Goal: Check status: Check status

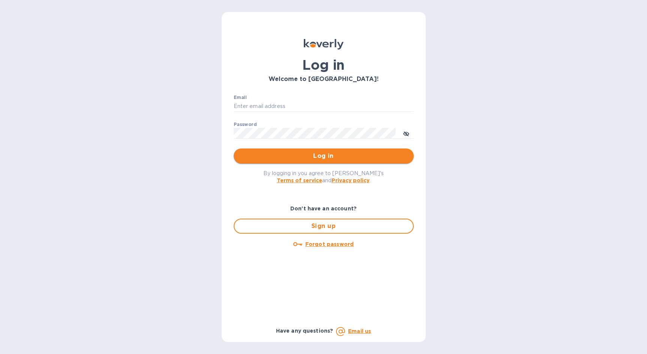
type input "[PERSON_NAME][EMAIL_ADDRESS][DOMAIN_NAME]"
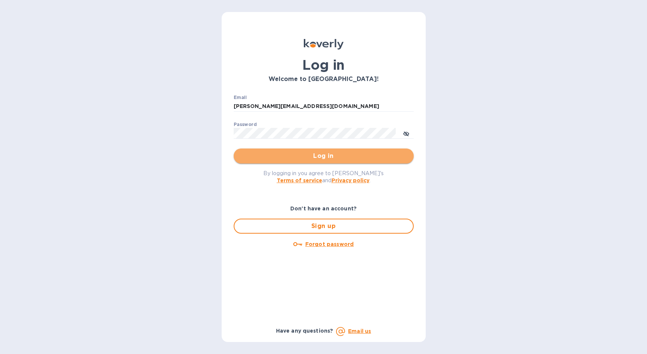
click at [325, 157] on span "Log in" at bounding box center [324, 155] width 168 height 9
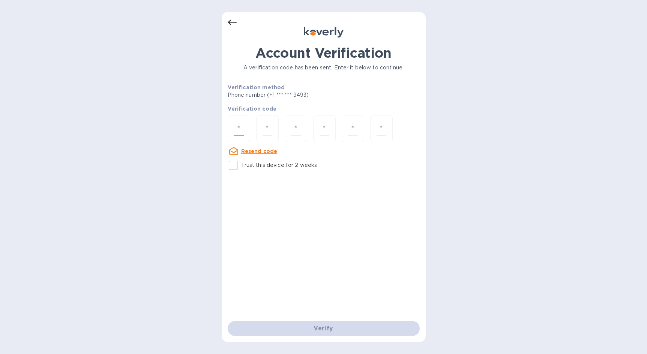
click at [236, 129] on input "number" at bounding box center [239, 129] width 10 height 14
type input "3"
type input "2"
type input "7"
type input "0"
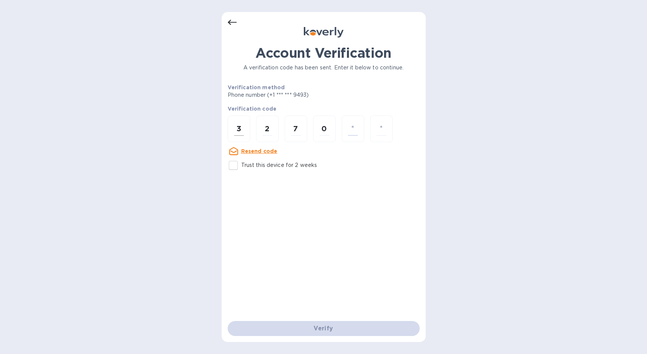
type input "4"
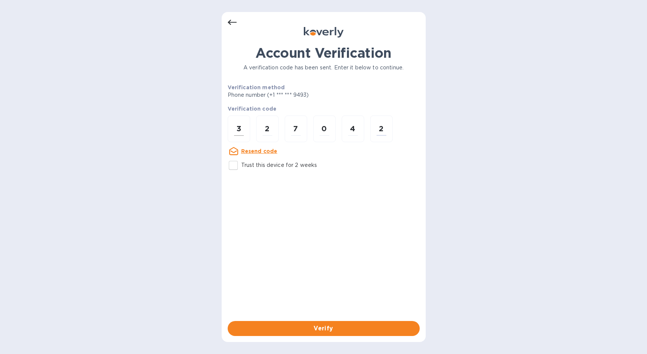
type input "2"
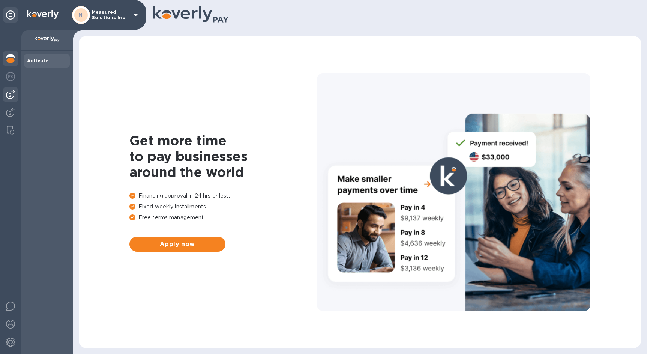
click at [10, 94] on img at bounding box center [10, 94] width 9 height 9
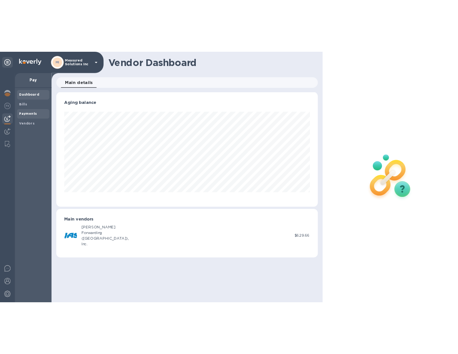
scroll to position [162, 369]
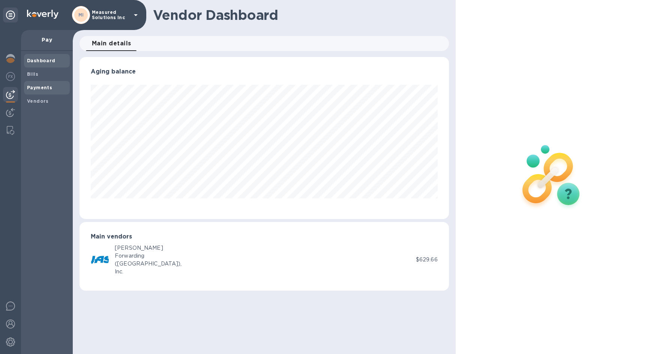
click at [38, 88] on b "Payments" at bounding box center [39, 88] width 25 height 6
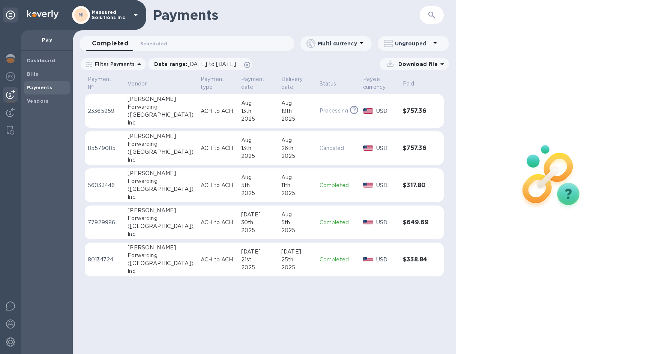
click at [181, 41] on div "Completed 0 Scheduled 0" at bounding box center [190, 43] width 208 height 15
click at [11, 306] on img at bounding box center [10, 305] width 9 height 9
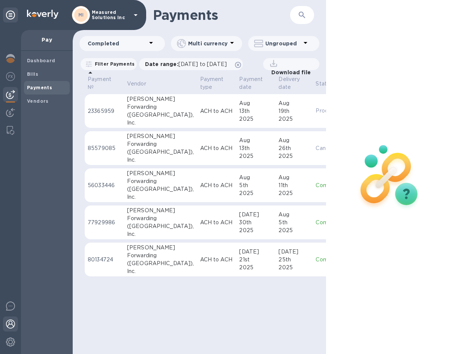
click at [10, 323] on img at bounding box center [10, 323] width 9 height 9
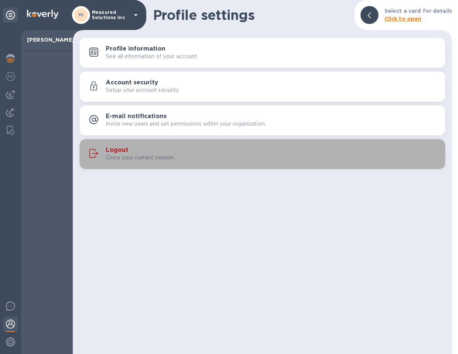
click at [116, 151] on h3 "Logout" at bounding box center [117, 150] width 22 height 7
